Goal: Communication & Community: Answer question/provide support

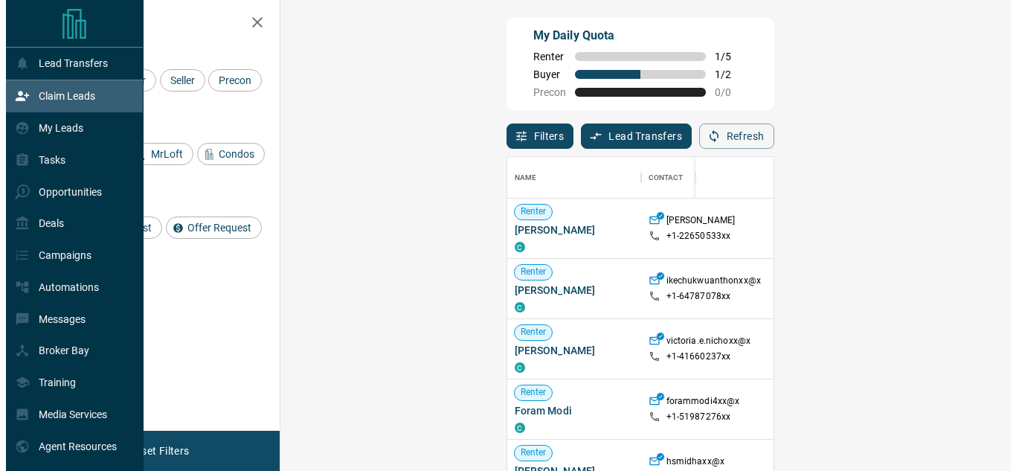
scroll to position [342, 688]
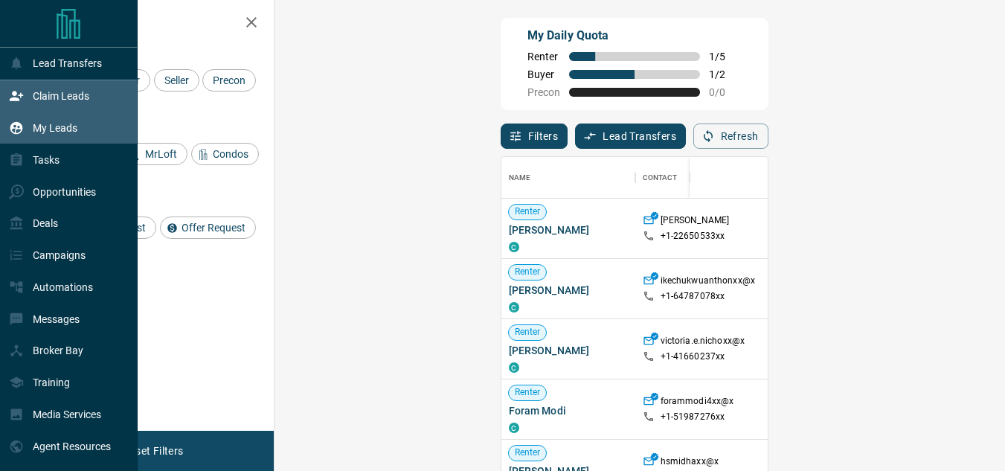
drag, startPoint x: 0, startPoint y: 0, endPoint x: 10, endPoint y: 129, distance: 129.8
click at [9, 130] on icon at bounding box center [16, 128] width 15 height 15
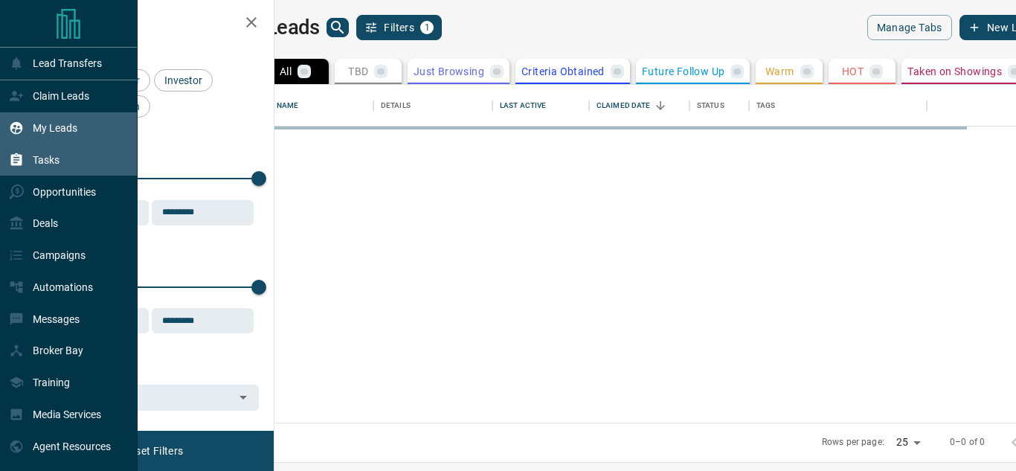
scroll to position [327, 724]
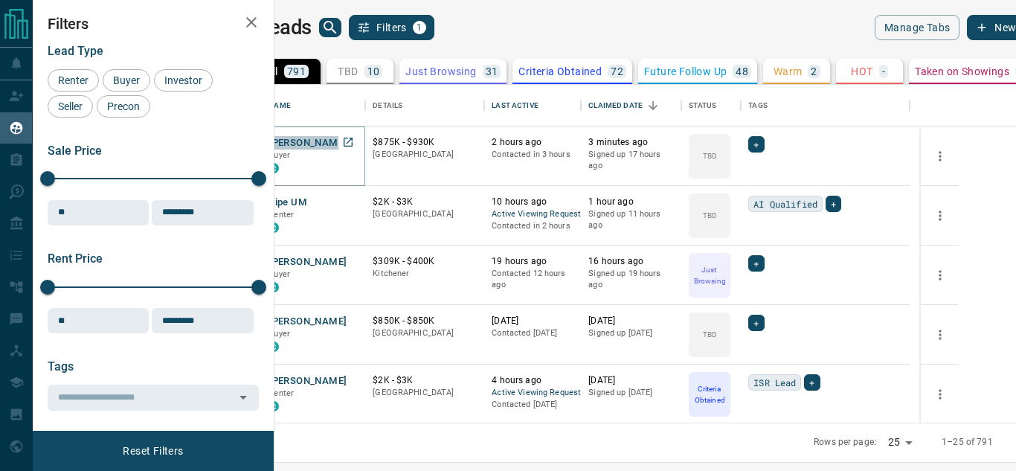
click at [347, 136] on button "[PERSON_NAME]" at bounding box center [308, 143] width 78 height 14
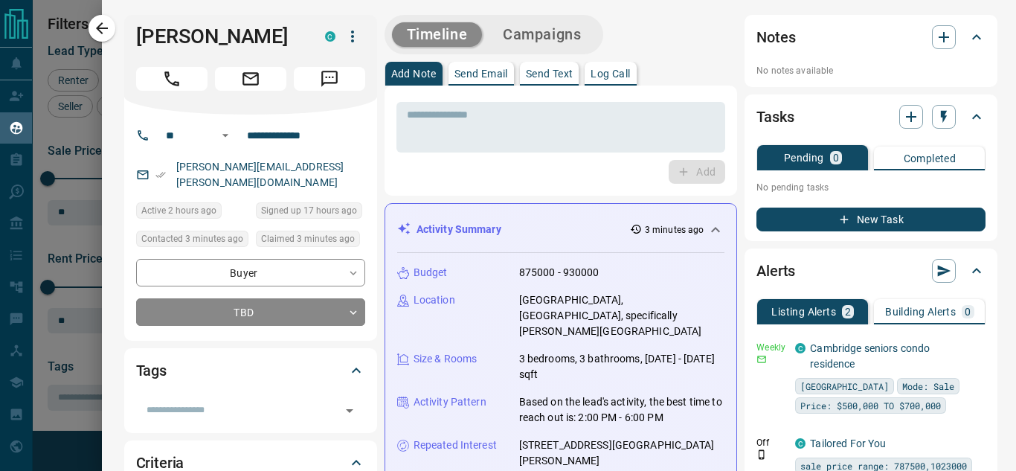
click at [707, 231] on icon at bounding box center [716, 230] width 18 height 18
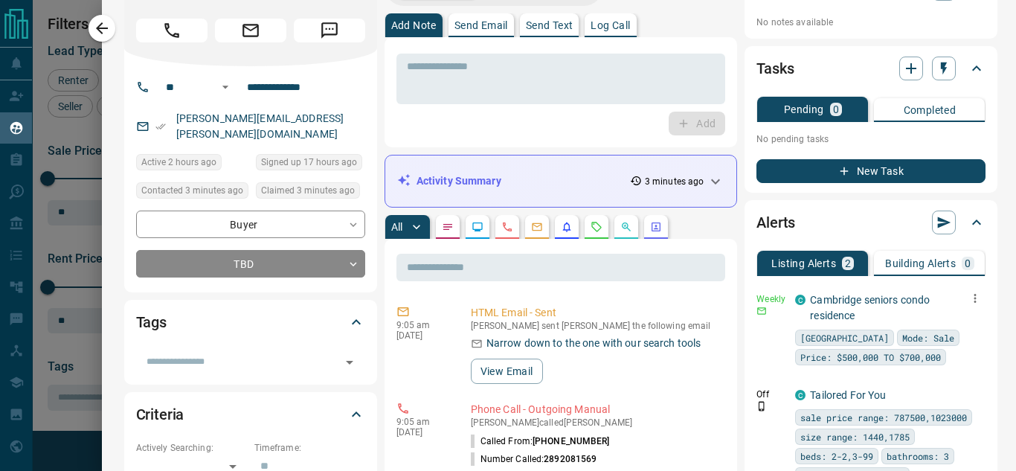
scroll to position [74, 0]
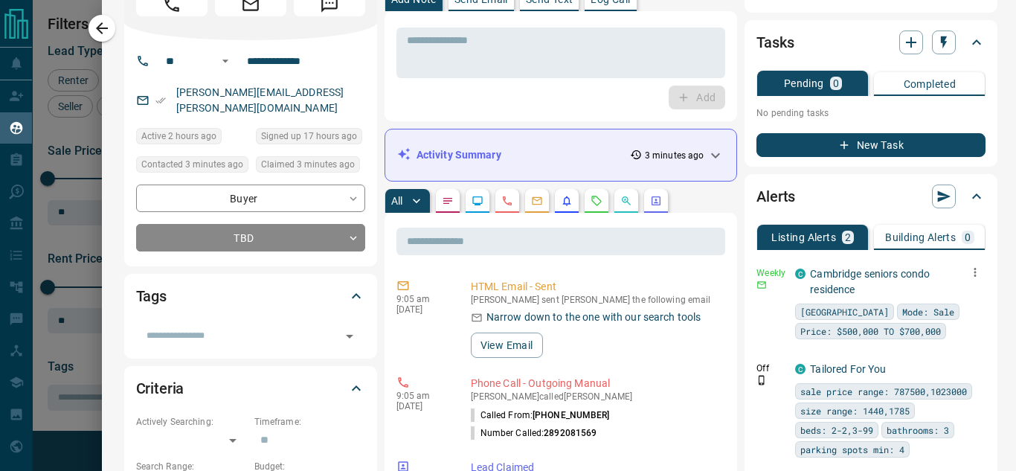
click at [969, 269] on icon "button" at bounding box center [975, 272] width 13 height 13
click at [939, 321] on link "Edit" at bounding box center [933, 324] width 33 height 14
drag, startPoint x: 324, startPoint y: 89, endPoint x: 175, endPoint y: 88, distance: 148.8
click at [175, 94] on div at bounding box center [508, 235] width 1016 height 471
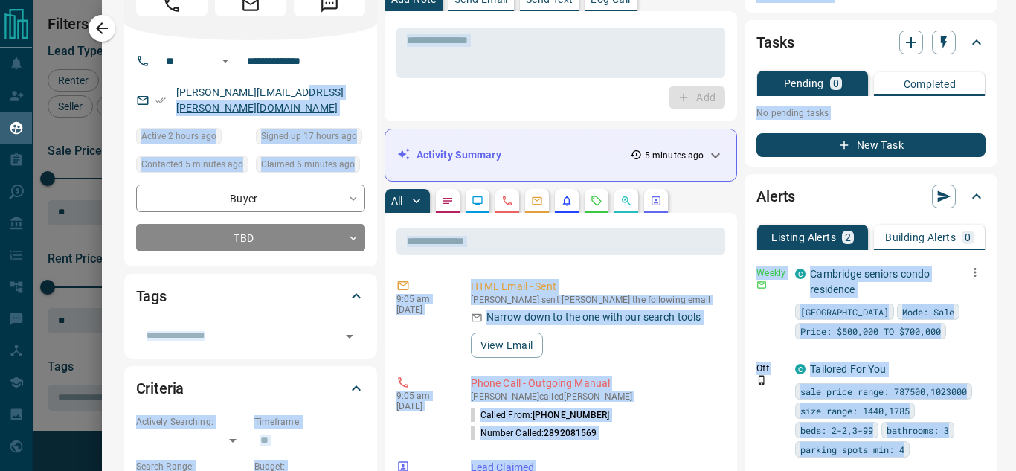
drag, startPoint x: 175, startPoint y: 88, endPoint x: 296, endPoint y: 90, distance: 121.3
click at [339, 87] on div "[PERSON_NAME][EMAIL_ADDRESS][PERSON_NAME][DOMAIN_NAME]" at bounding box center [250, 100] width 229 height 40
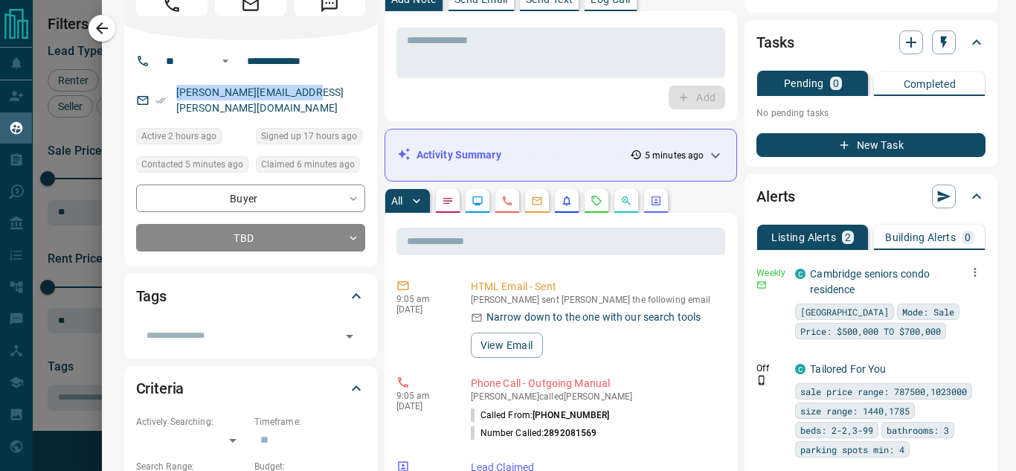
drag, startPoint x: 336, startPoint y: 92, endPoint x: 172, endPoint y: 97, distance: 163.8
click at [172, 97] on div "[PERSON_NAME][EMAIL_ADDRESS][PERSON_NAME][DOMAIN_NAME]" at bounding box center [250, 100] width 229 height 40
copy link "[PERSON_NAME][EMAIL_ADDRESS][PERSON_NAME][DOMAIN_NAME]"
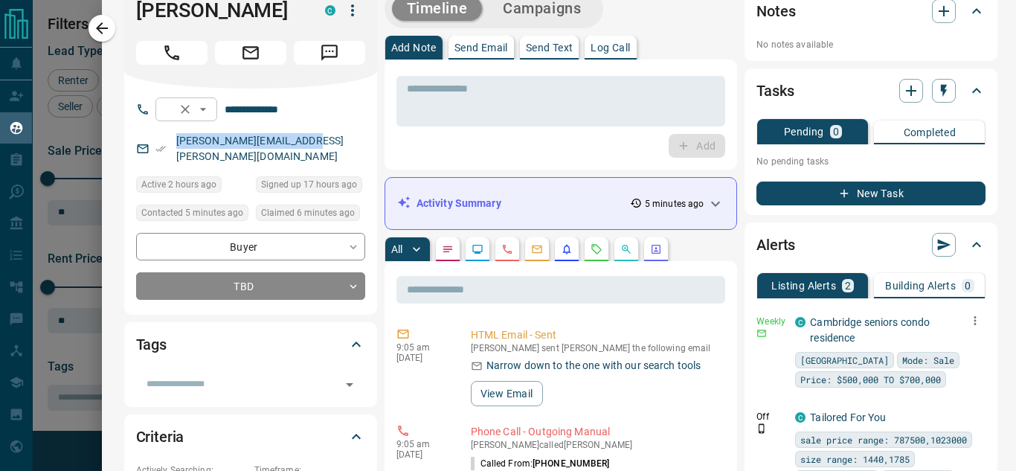
scroll to position [0, 0]
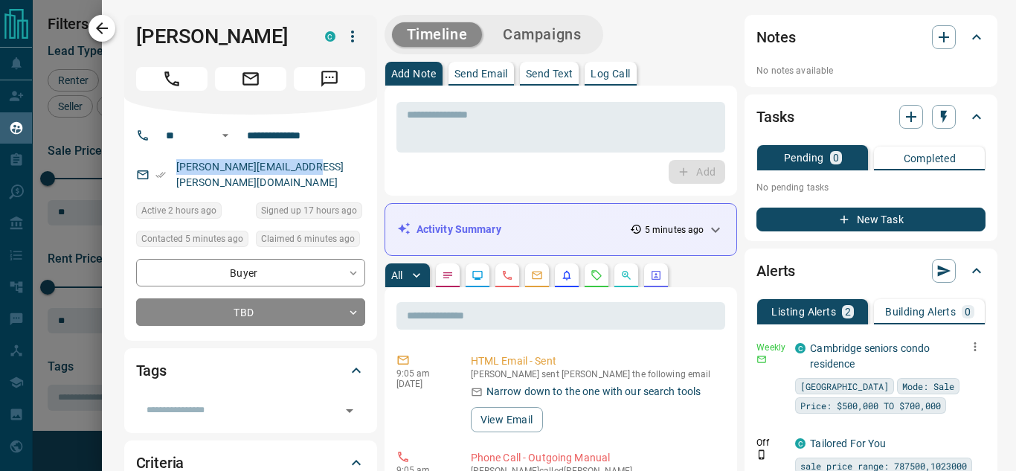
click at [108, 35] on icon "button" at bounding box center [102, 28] width 18 height 18
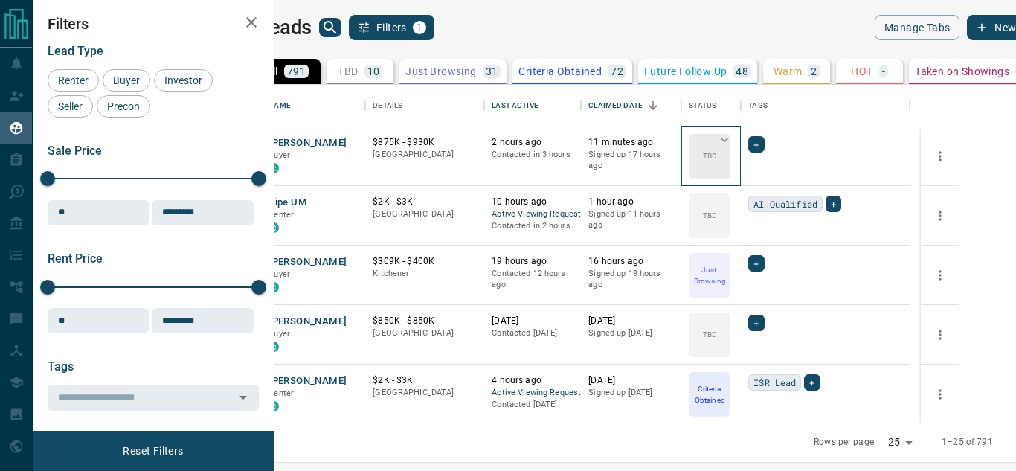
click at [728, 138] on icon at bounding box center [724, 140] width 7 height 4
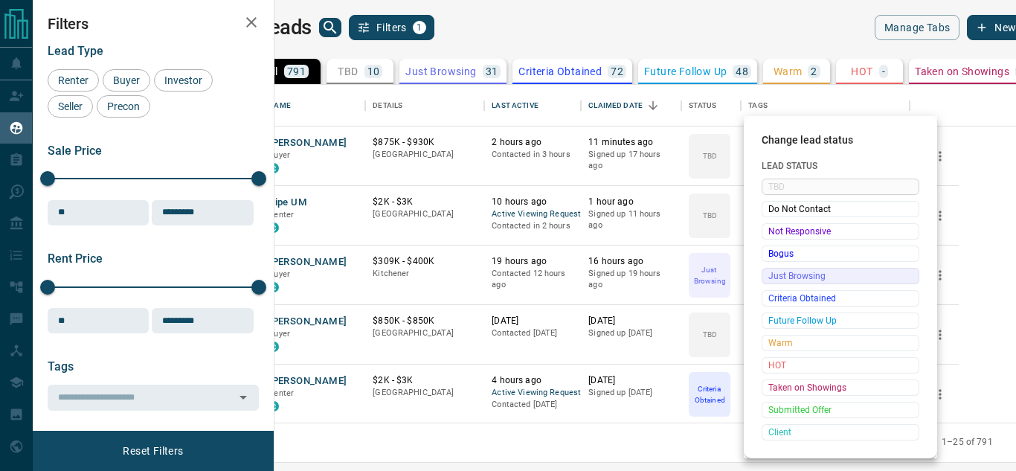
click at [786, 278] on span "Just Browsing" at bounding box center [841, 276] width 144 height 15
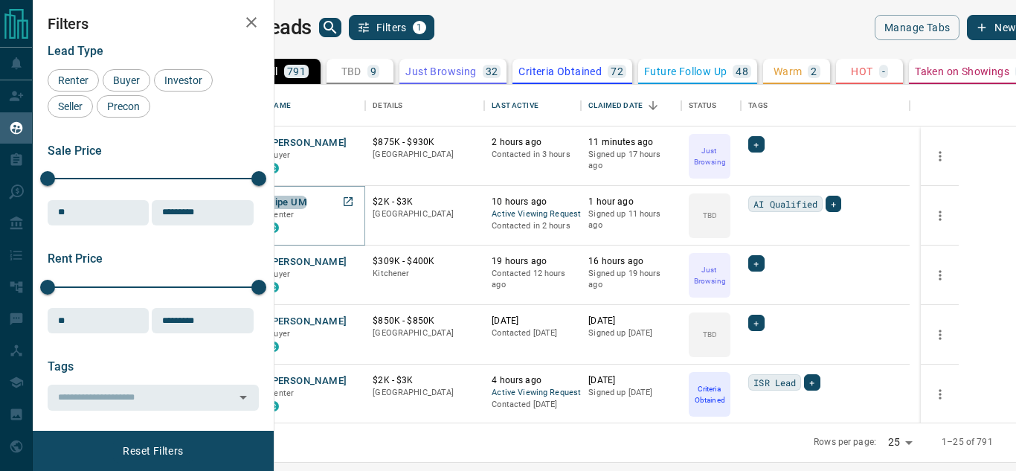
drag, startPoint x: 345, startPoint y: 203, endPoint x: 346, endPoint y: 225, distance: 22.4
click at [346, 226] on div "Pipe UM Renter C" at bounding box center [313, 216] width 89 height 40
click at [307, 201] on button "Pipe UM" at bounding box center [288, 203] width 39 height 14
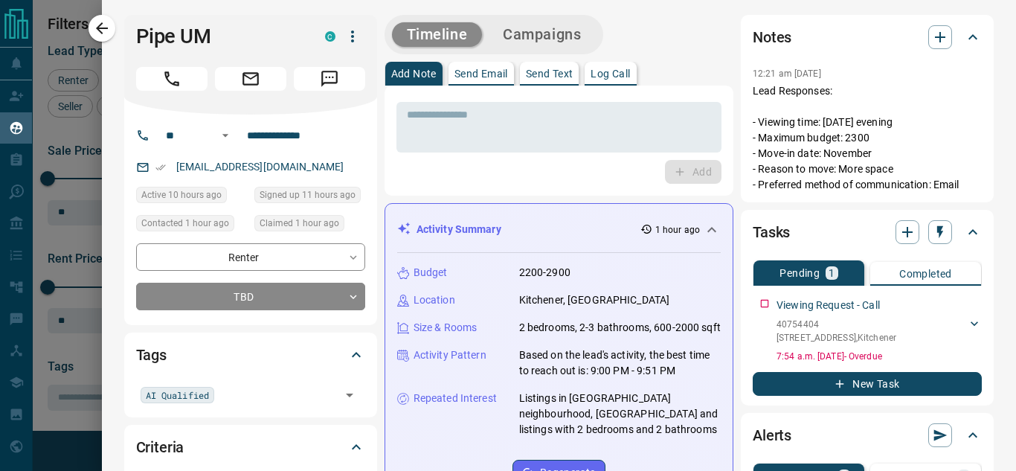
click at [708, 228] on icon at bounding box center [712, 229] width 9 height 5
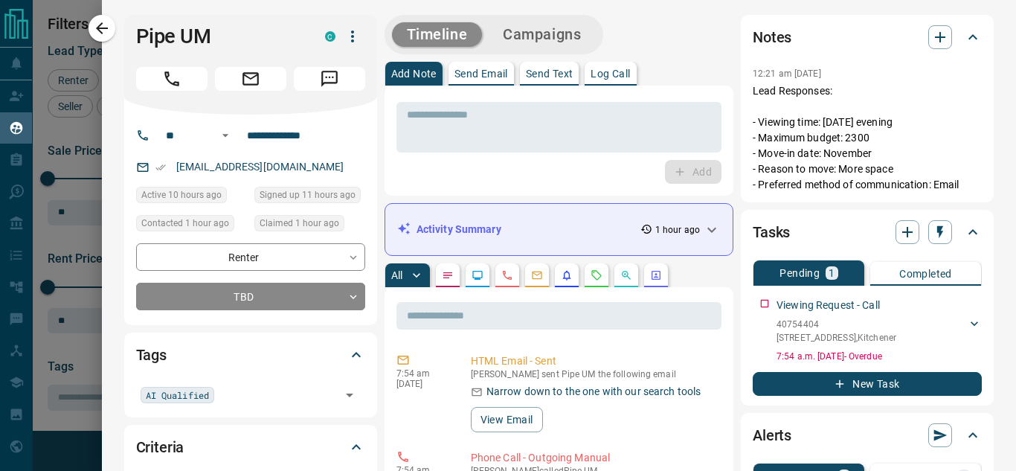
click at [487, 71] on p "Send Email" at bounding box center [482, 73] width 54 height 10
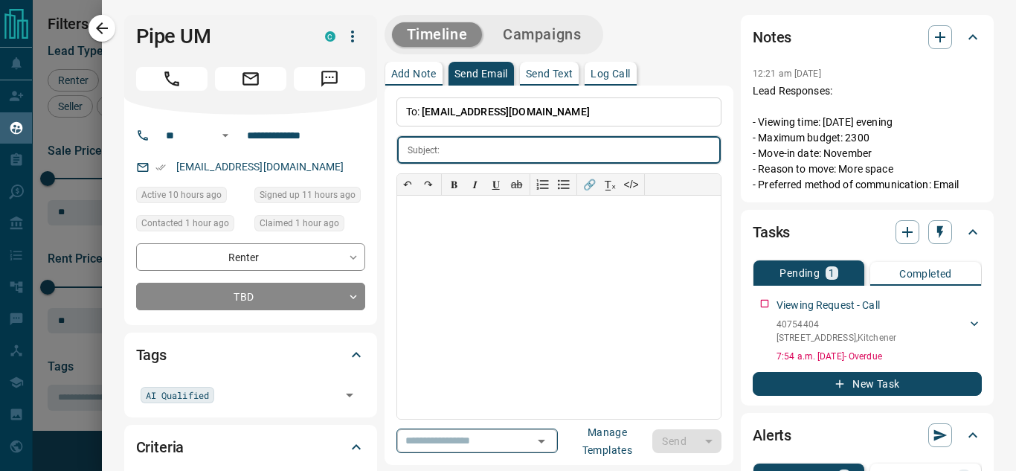
click at [545, 440] on icon "Open" at bounding box center [541, 442] width 7 height 4
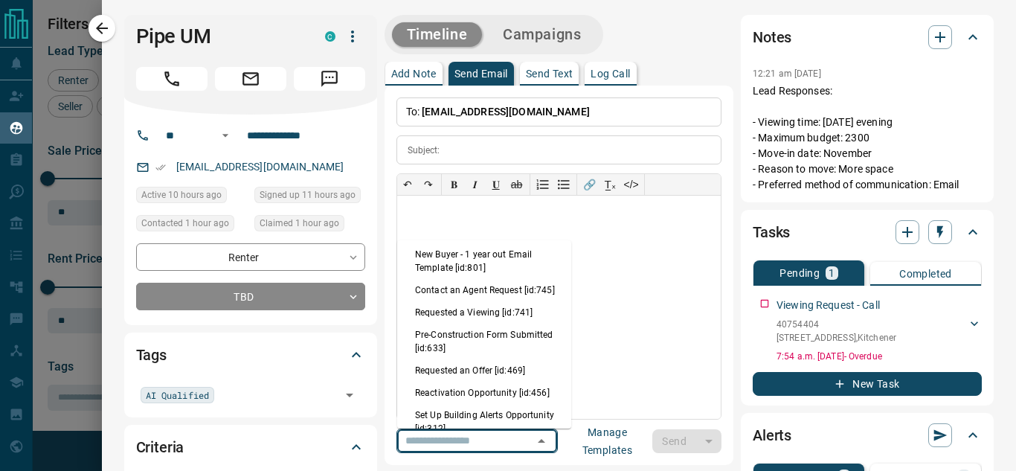
scroll to position [818, 0]
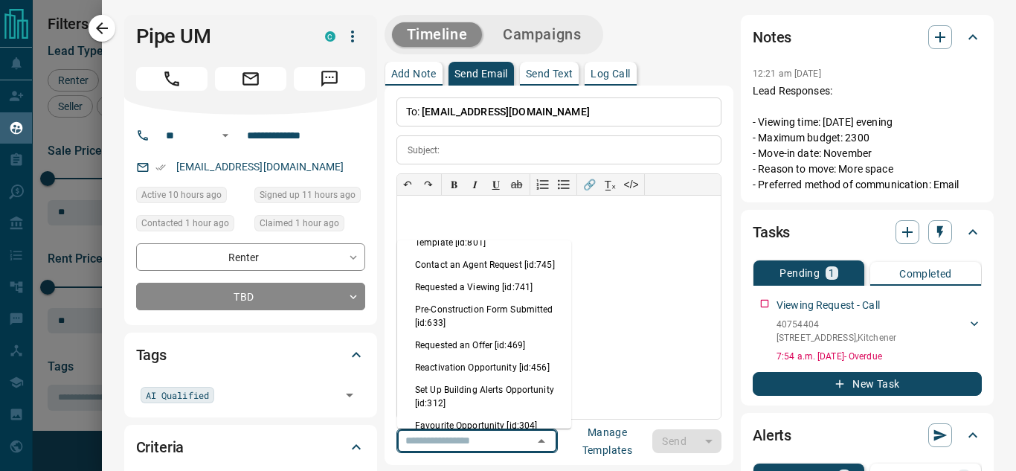
click at [462, 298] on li "Requested a Viewing [id:741]" at bounding box center [484, 287] width 174 height 22
type input "**********"
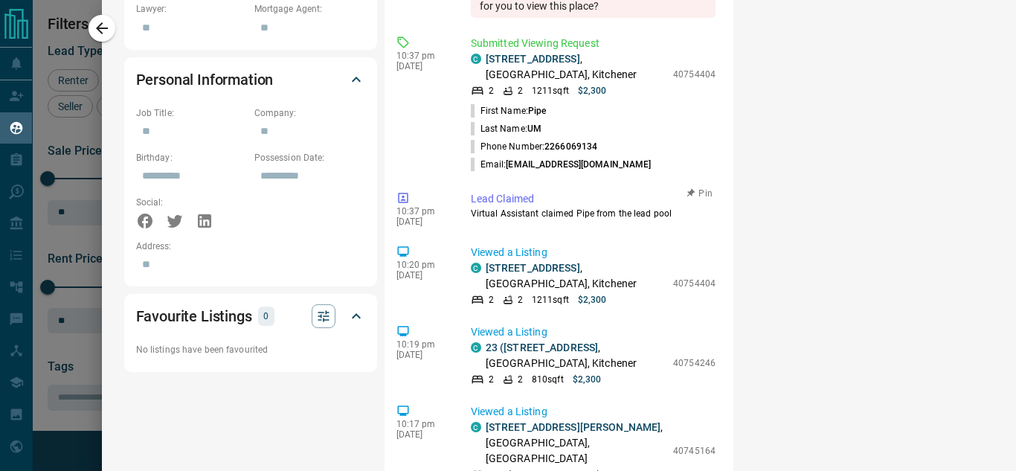
scroll to position [1669, 0]
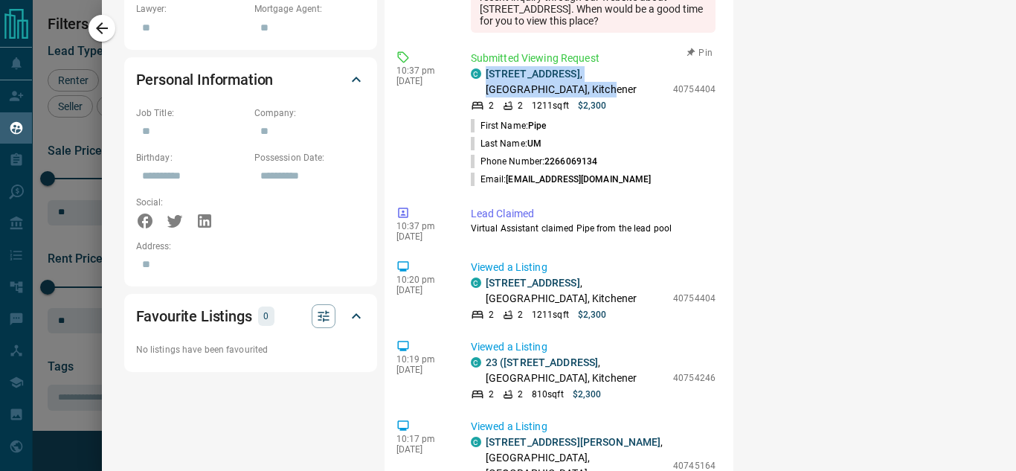
drag, startPoint x: 610, startPoint y: 211, endPoint x: 484, endPoint y: 196, distance: 126.6
click at [484, 97] on div "C [STREET_ADDRESS]" at bounding box center [568, 81] width 195 height 31
copy p "[STREET_ADDRESS]"
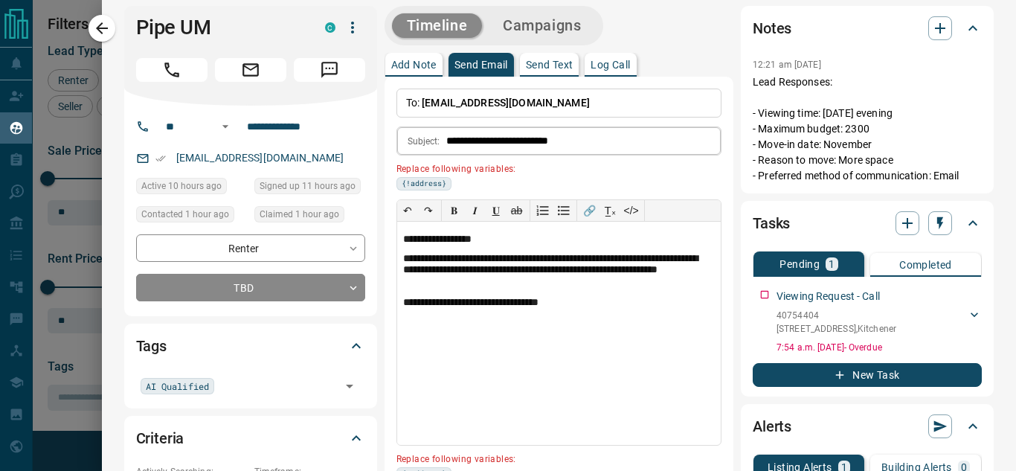
scroll to position [0, 0]
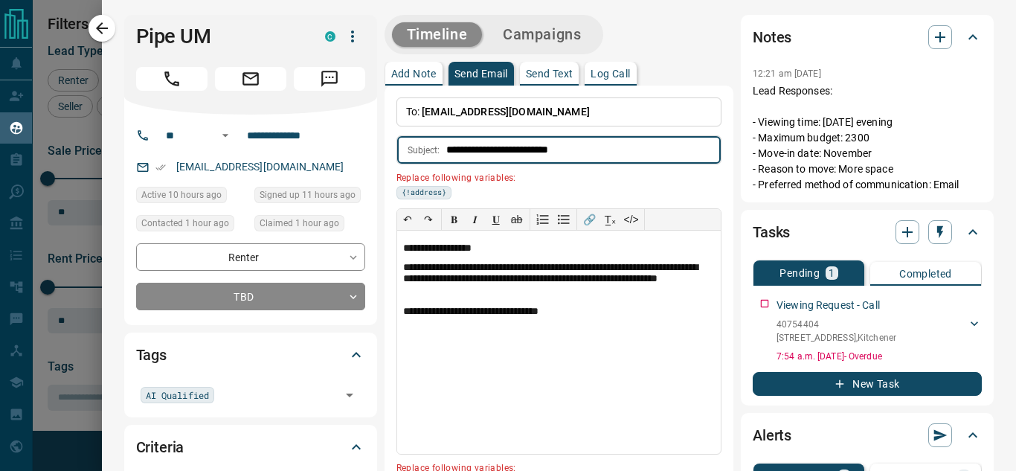
drag, startPoint x: 591, startPoint y: 156, endPoint x: 541, endPoint y: 164, distance: 50.4
click at [541, 164] on input "**********" at bounding box center [583, 150] width 275 height 28
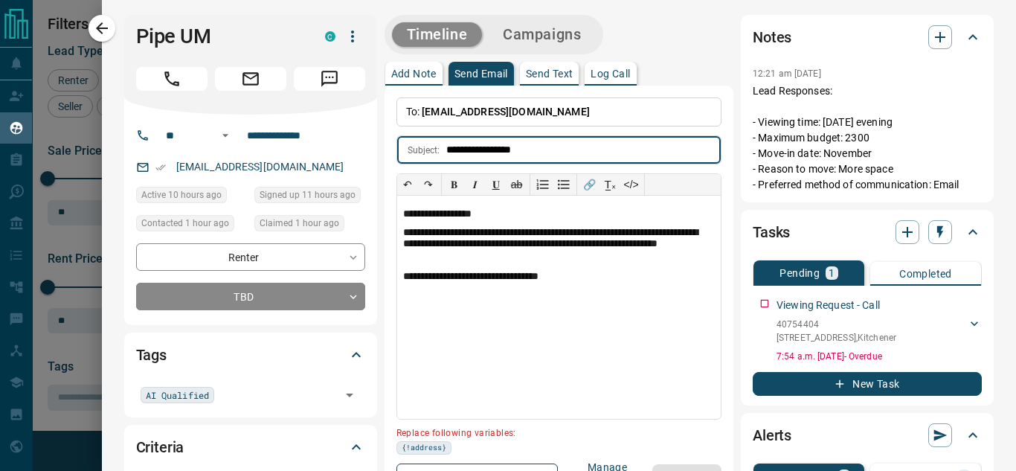
paste input "**********"
type input "**********"
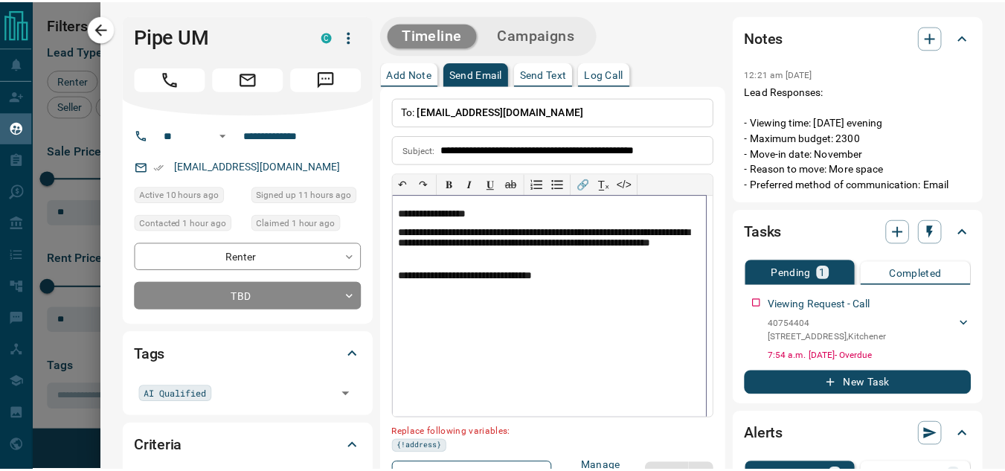
scroll to position [0, 0]
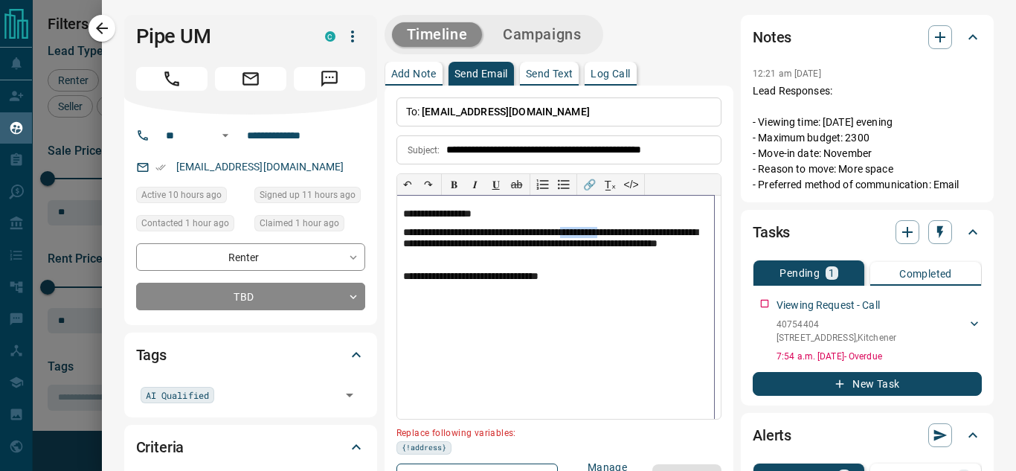
drag, startPoint x: 605, startPoint y: 236, endPoint x: 653, endPoint y: 235, distance: 48.4
click at [653, 235] on p "**********" at bounding box center [555, 246] width 305 height 38
paste div
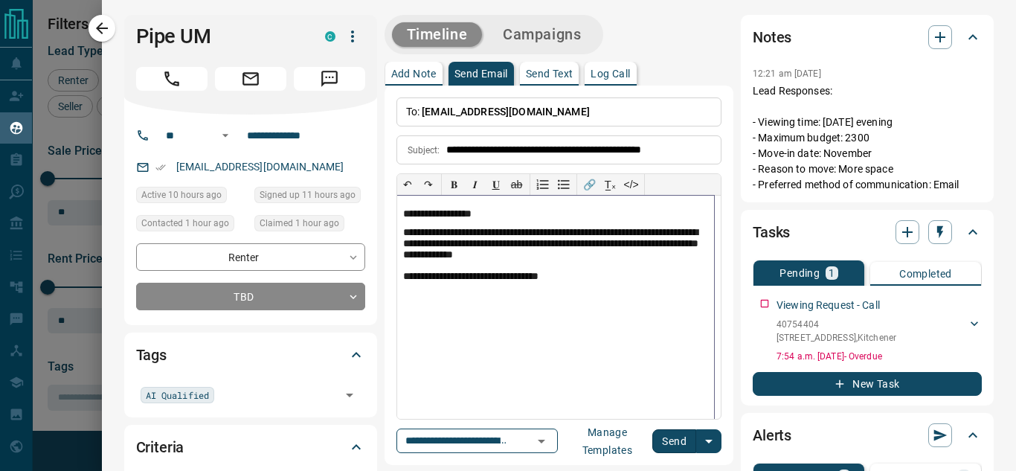
click at [580, 279] on p "**********" at bounding box center [555, 277] width 305 height 13
click at [493, 209] on p "**********" at bounding box center [555, 214] width 305 height 13
click at [671, 440] on button "Send" at bounding box center [675, 441] width 44 height 24
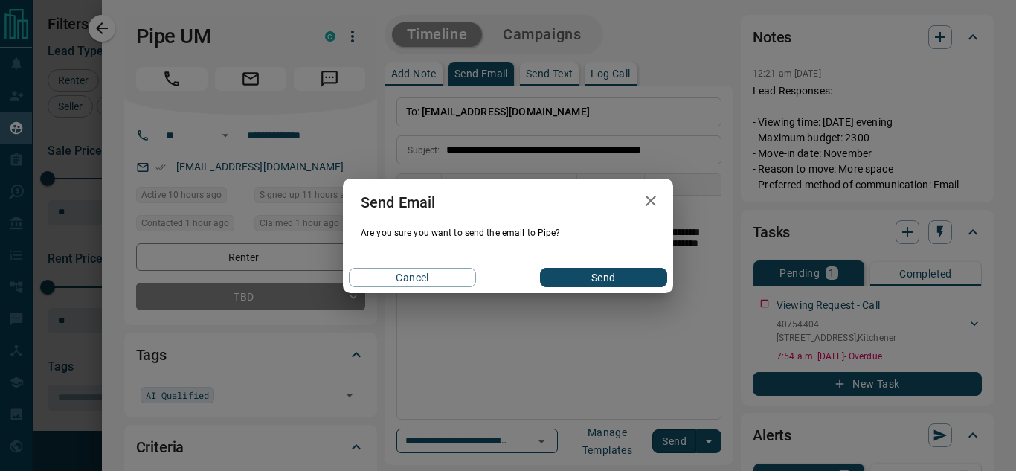
click at [549, 270] on button "Send" at bounding box center [603, 277] width 127 height 19
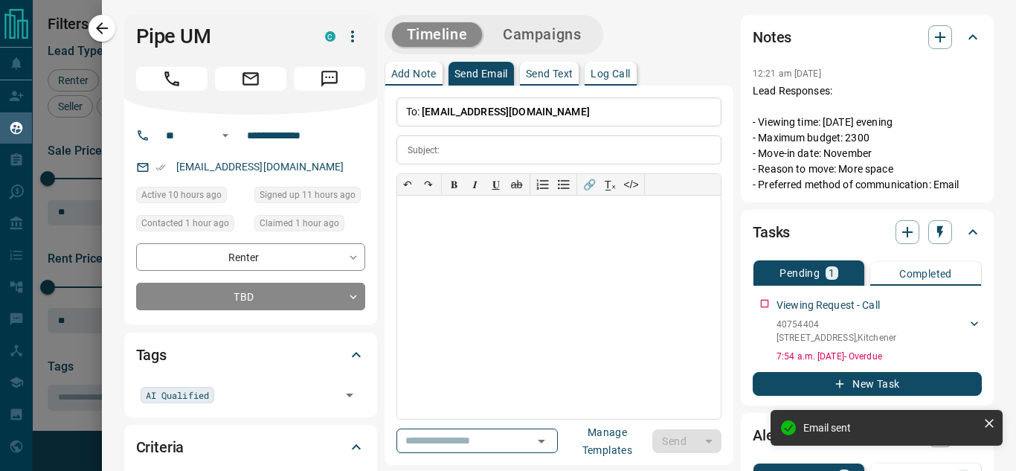
drag, startPoint x: 108, startPoint y: 39, endPoint x: 515, endPoint y: 218, distance: 444.5
click at [108, 39] on button "button" at bounding box center [102, 28] width 27 height 27
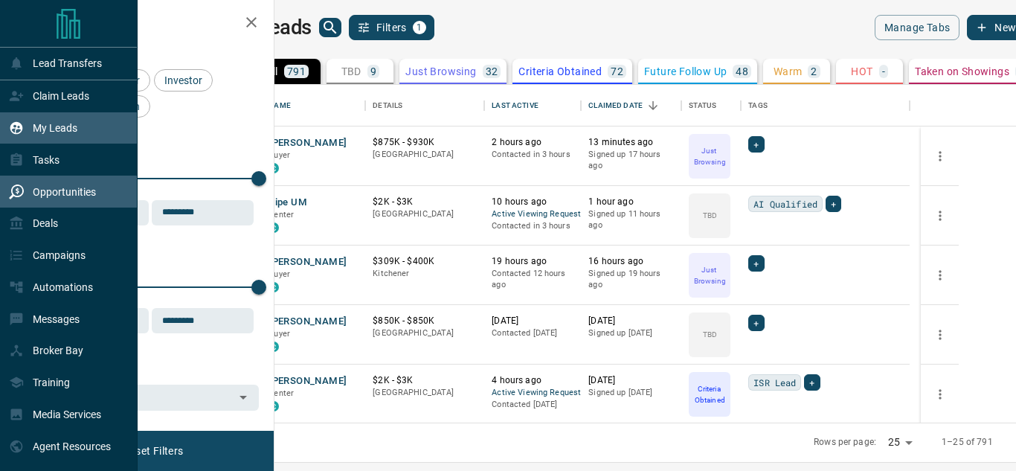
click at [26, 199] on div "Opportunities" at bounding box center [52, 191] width 87 height 25
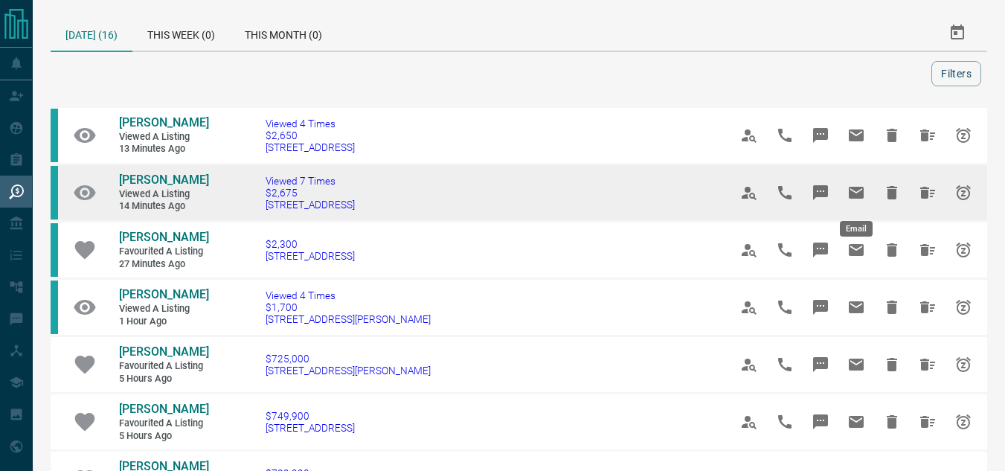
click at [849, 188] on icon "Email" at bounding box center [857, 193] width 18 height 18
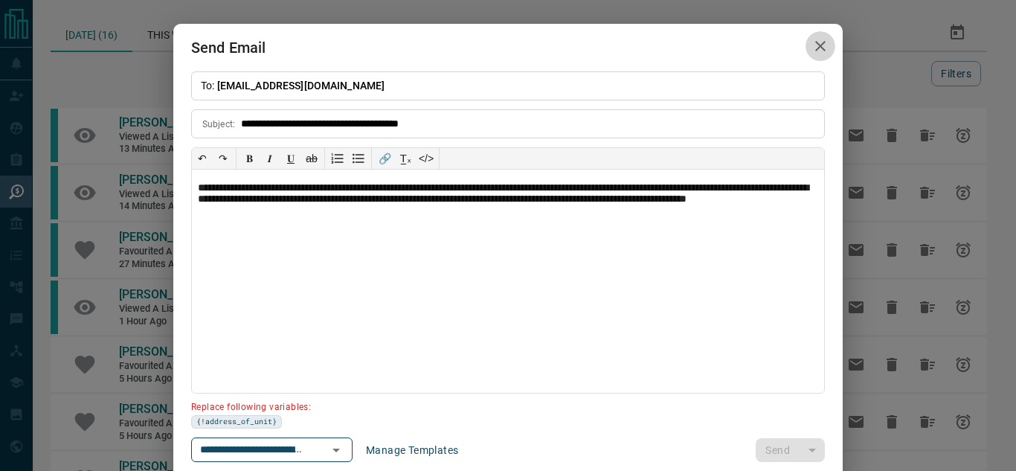
click at [818, 47] on icon "button" at bounding box center [821, 46] width 18 height 18
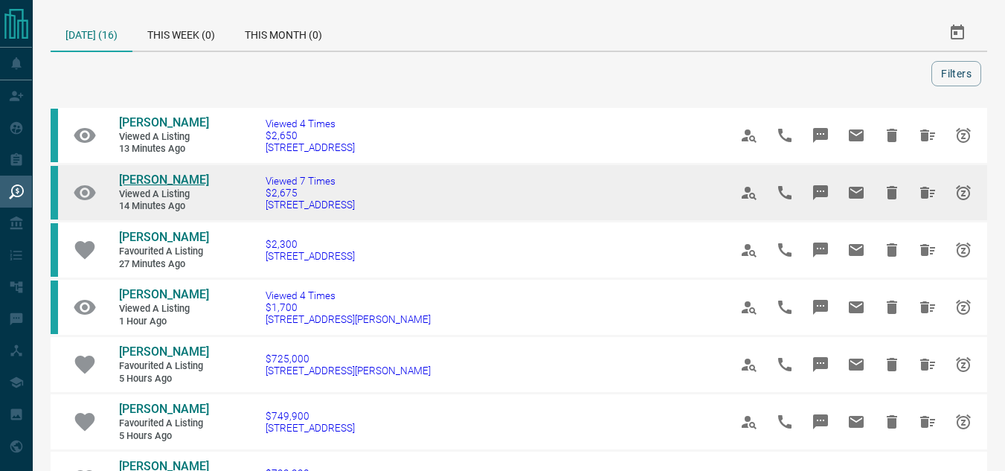
click at [161, 180] on span "[PERSON_NAME]" at bounding box center [164, 180] width 90 height 14
